Goal: Information Seeking & Learning: Learn about a topic

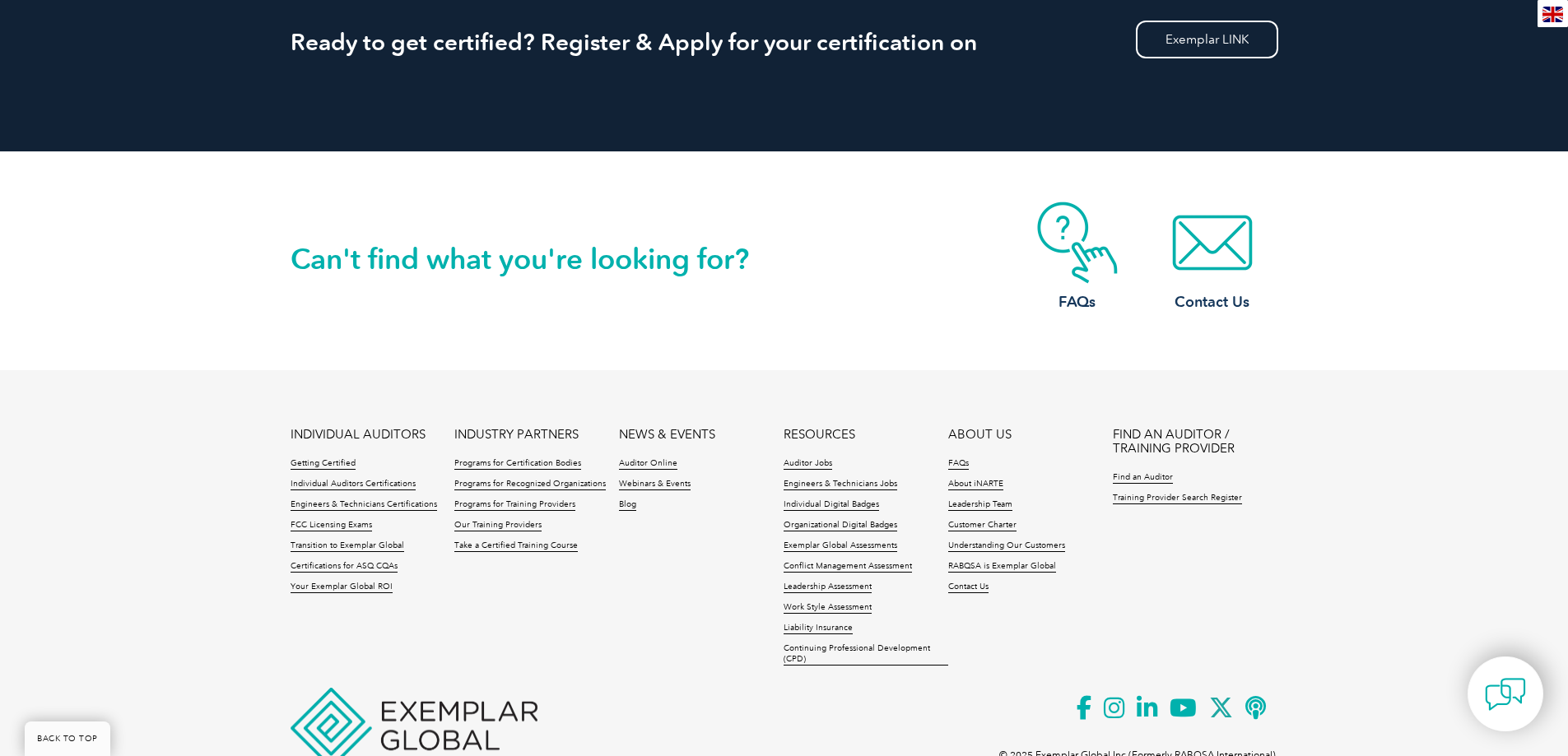
scroll to position [1678, 0]
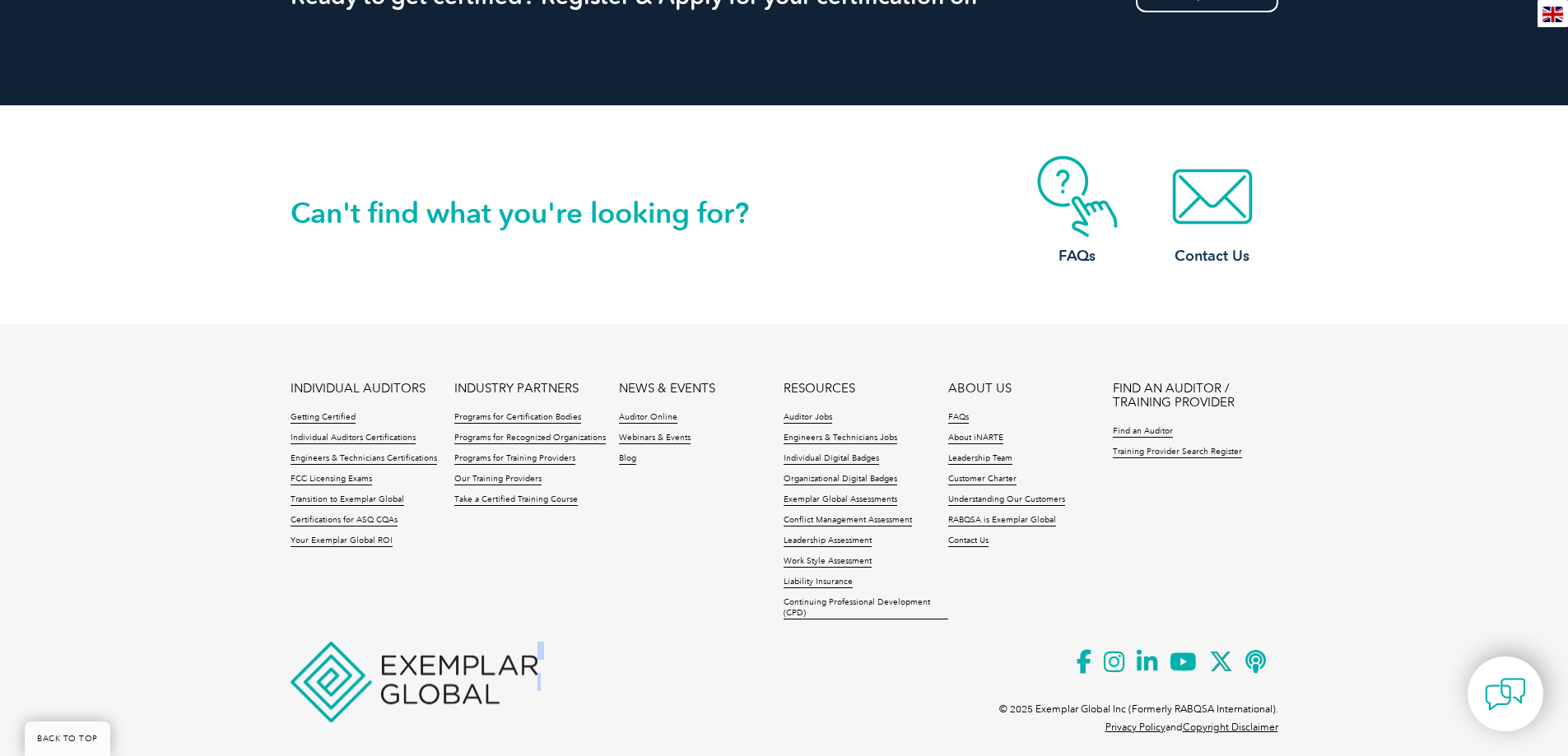
drag, startPoint x: 261, startPoint y: 612, endPoint x: 583, endPoint y: 720, distance: 339.6
click at [583, 720] on footer "INDIVIDUAL AUDITORS Getting Certified Individual Auditors Certifications Engine…" at bounding box center [784, 542] width 1568 height 437
click at [469, 668] on img at bounding box center [414, 681] width 247 height 81
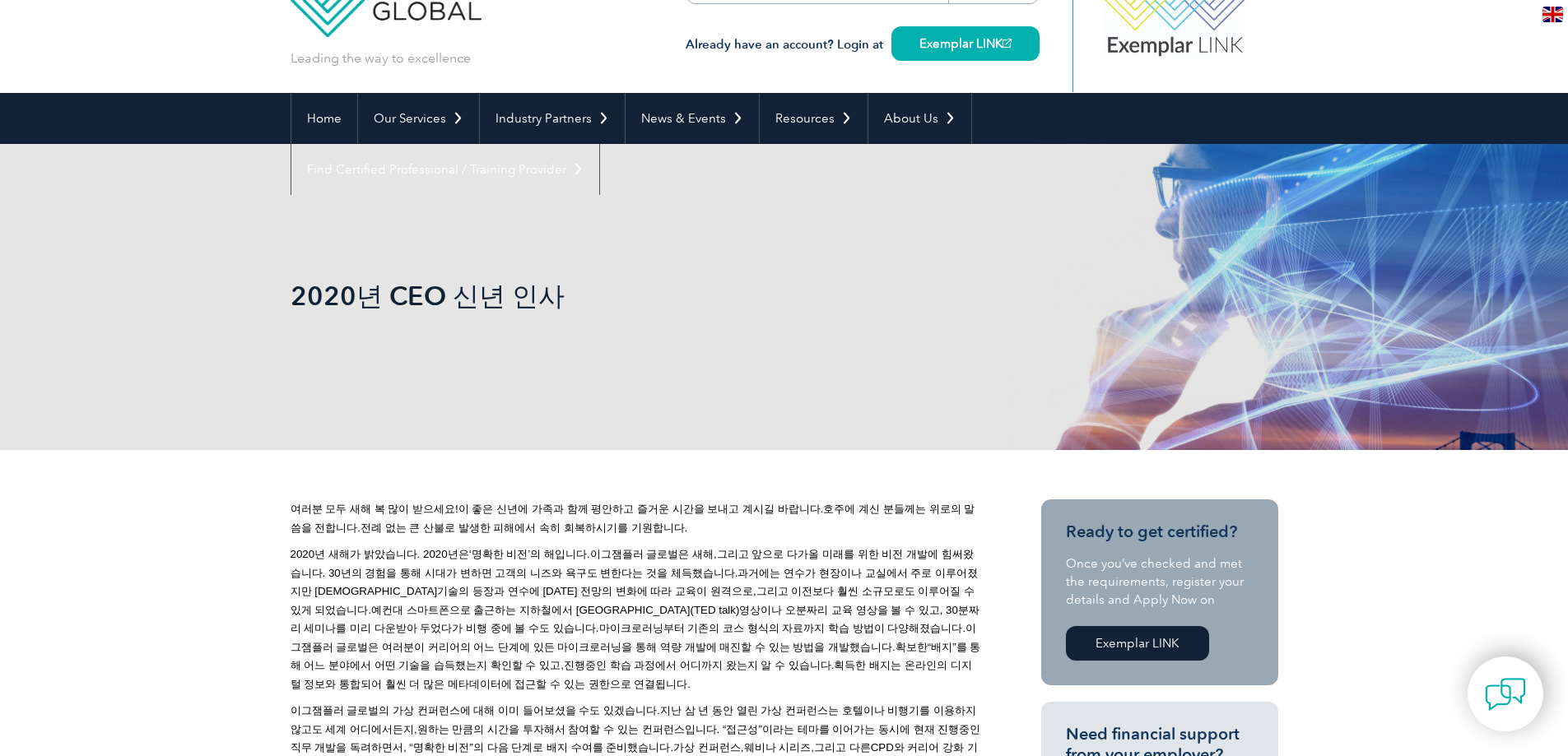
scroll to position [0, 0]
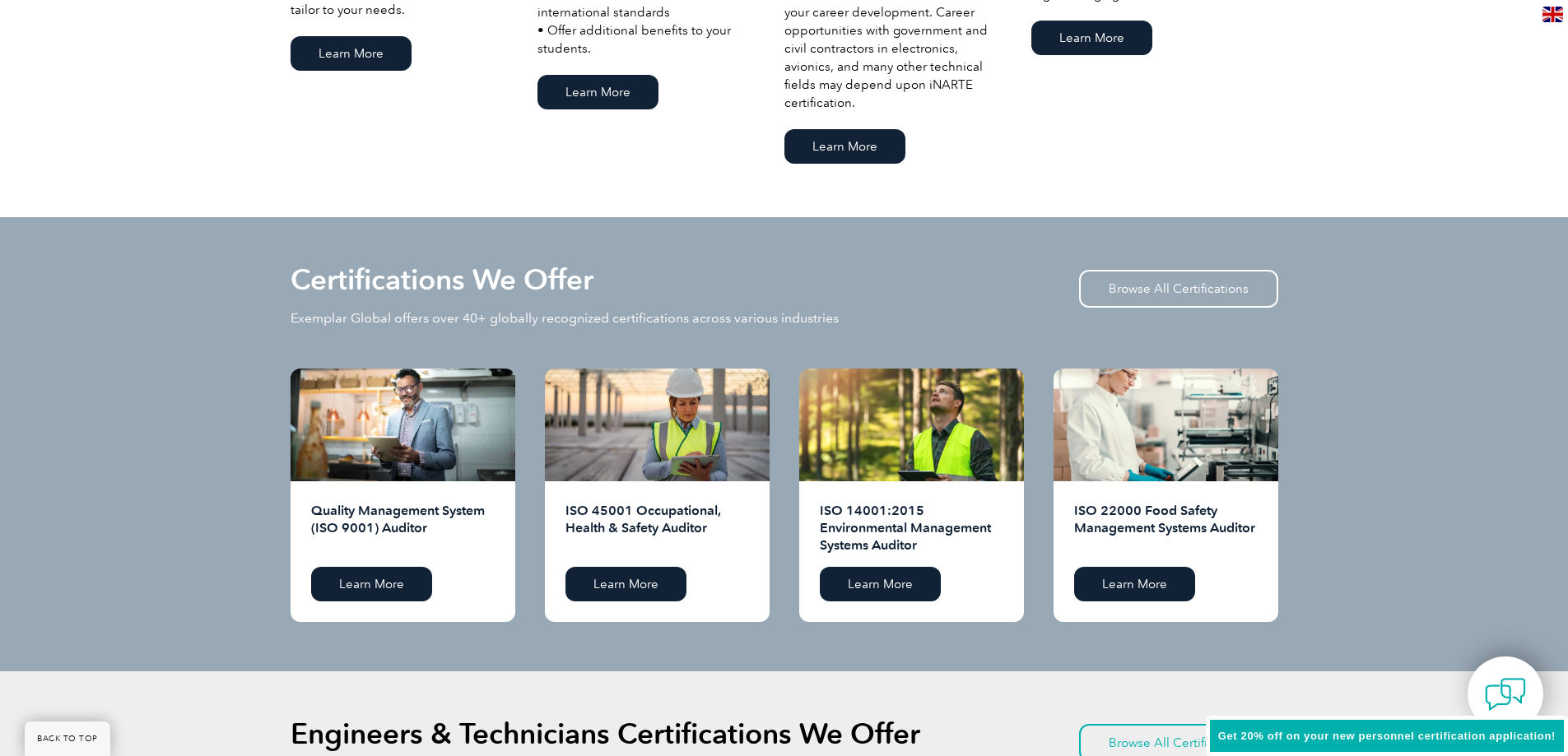
scroll to position [1399, 0]
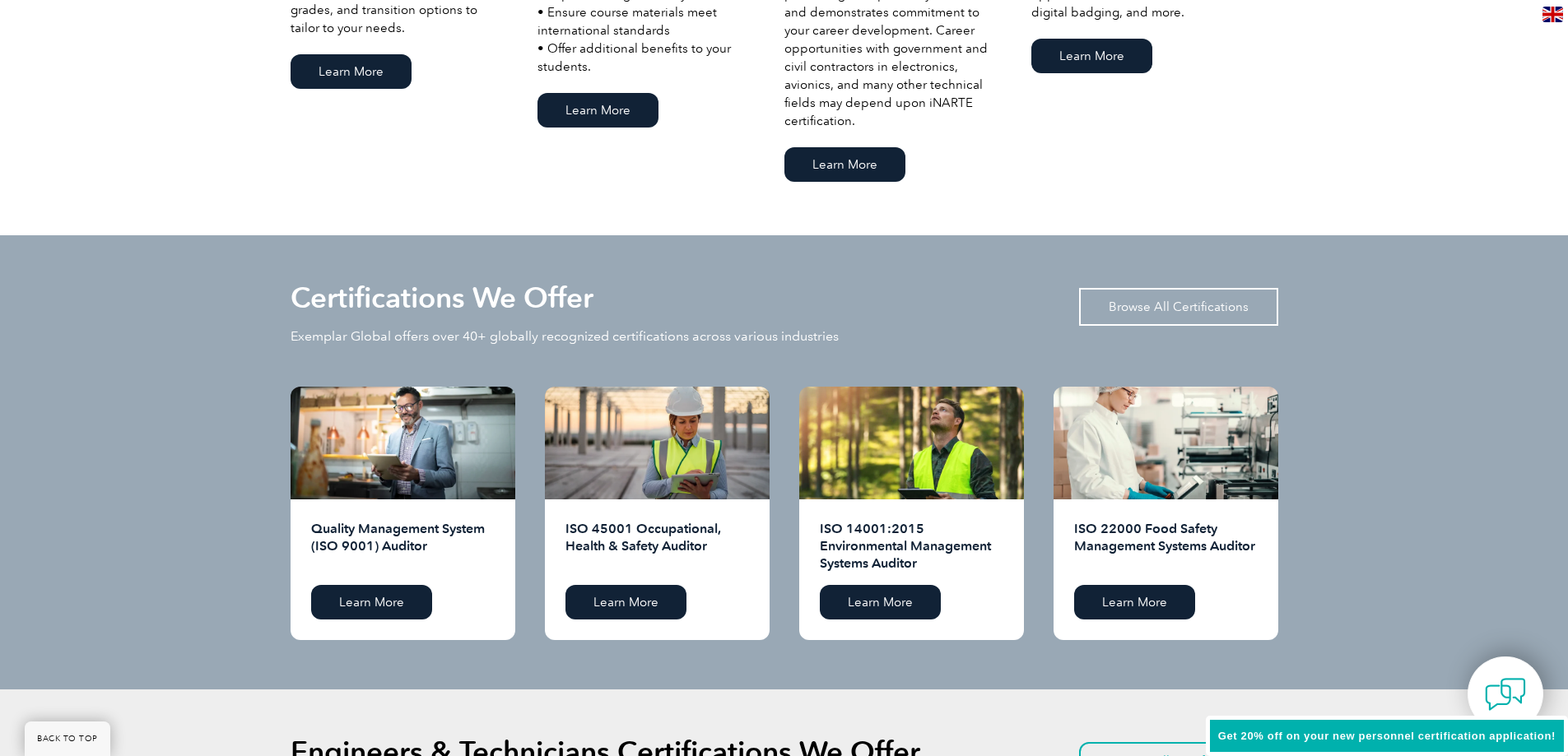
click at [1195, 301] on link "Browse All Certifications" at bounding box center [1178, 307] width 199 height 38
